Goal: Task Accomplishment & Management: Use online tool/utility

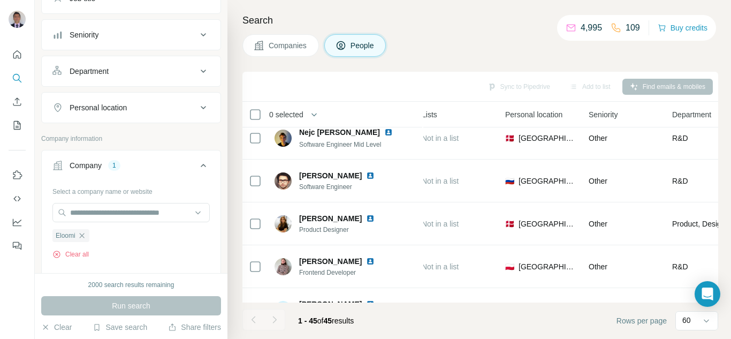
scroll to position [107, 0]
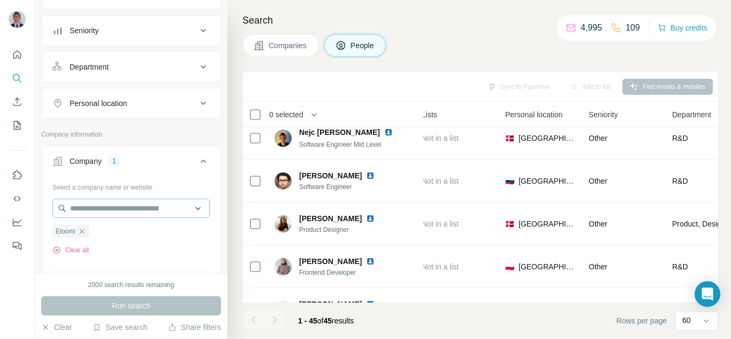
drag, startPoint x: 84, startPoint y: 233, endPoint x: 84, endPoint y: 215, distance: 17.7
click at [84, 231] on icon "button" at bounding box center [82, 231] width 9 height 9
click at [86, 210] on input "text" at bounding box center [130, 208] width 157 height 19
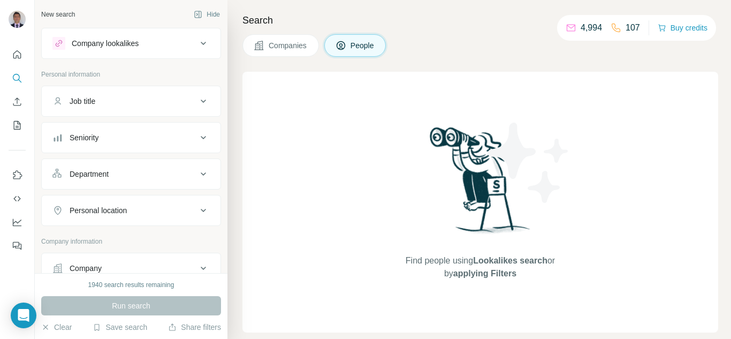
scroll to position [107, 0]
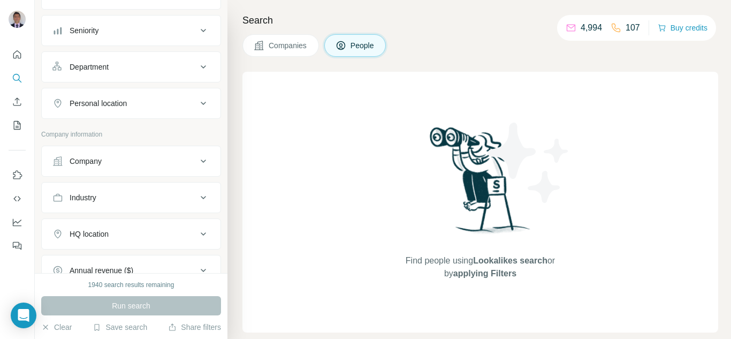
click at [101, 166] on button "Company" at bounding box center [131, 161] width 179 height 26
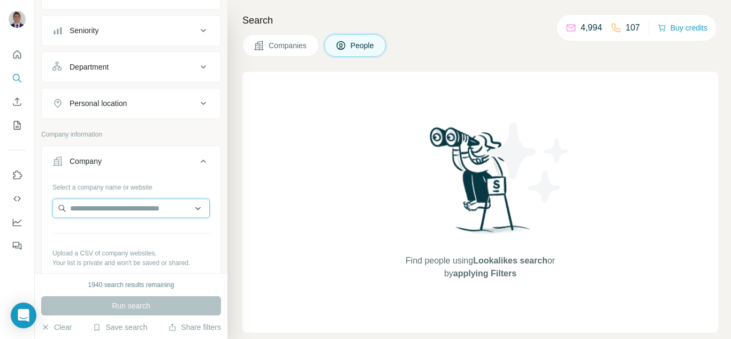
click at [101, 209] on input "text" at bounding box center [130, 208] width 157 height 19
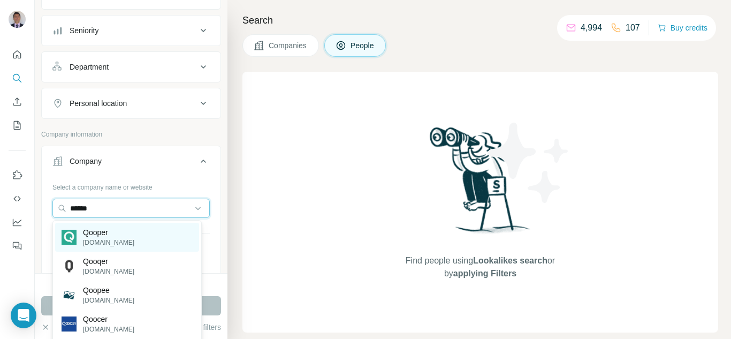
type input "******"
click at [91, 241] on p "qooper.io" at bounding box center [108, 243] width 51 height 10
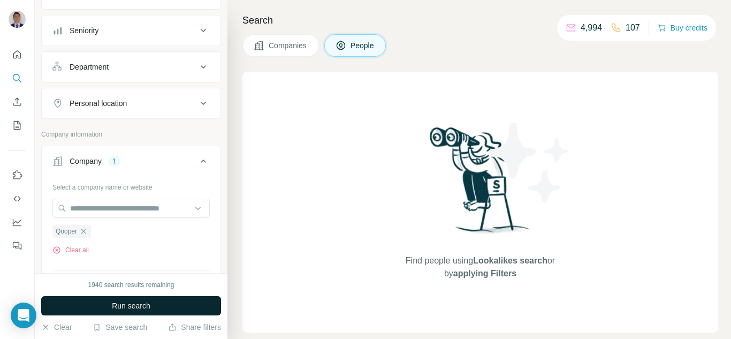
click at [113, 301] on span "Run search" at bounding box center [131, 305] width 39 height 11
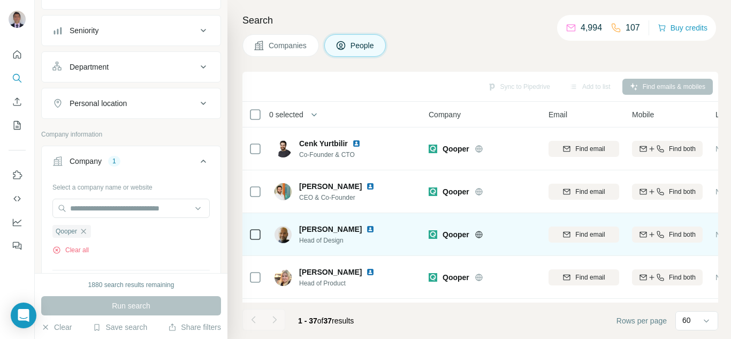
scroll to position [54, 0]
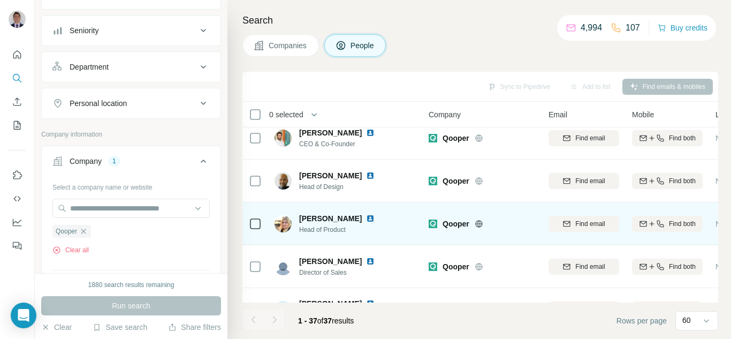
click at [366, 219] on img at bounding box center [370, 218] width 9 height 9
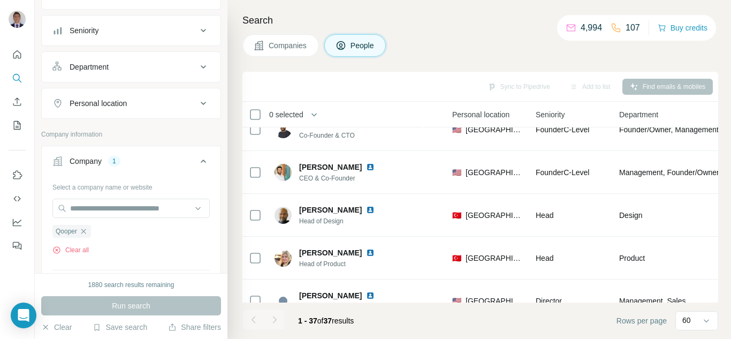
scroll to position [0, 347]
